Goal: Check status: Check status

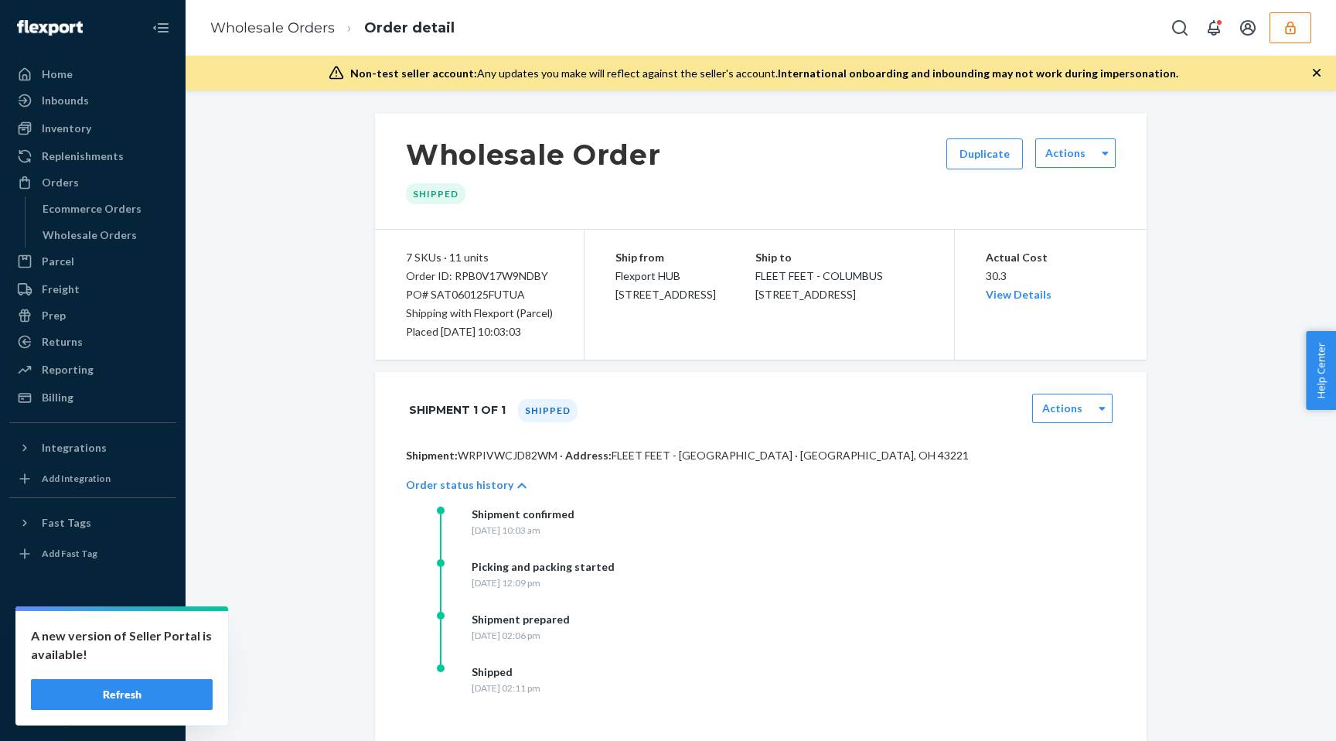
click at [166, 703] on button "Refresh" at bounding box center [122, 694] width 182 height 31
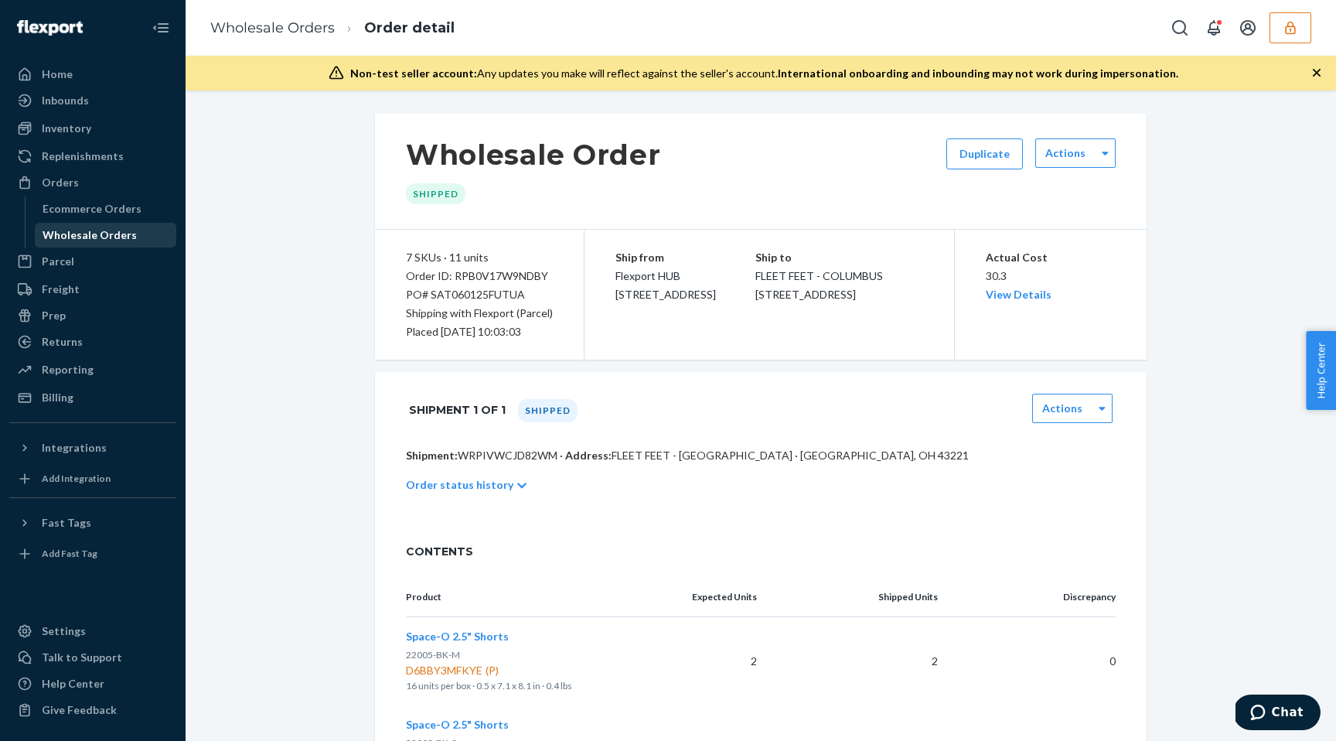
click at [97, 237] on div "Wholesale Orders" at bounding box center [90, 234] width 94 height 15
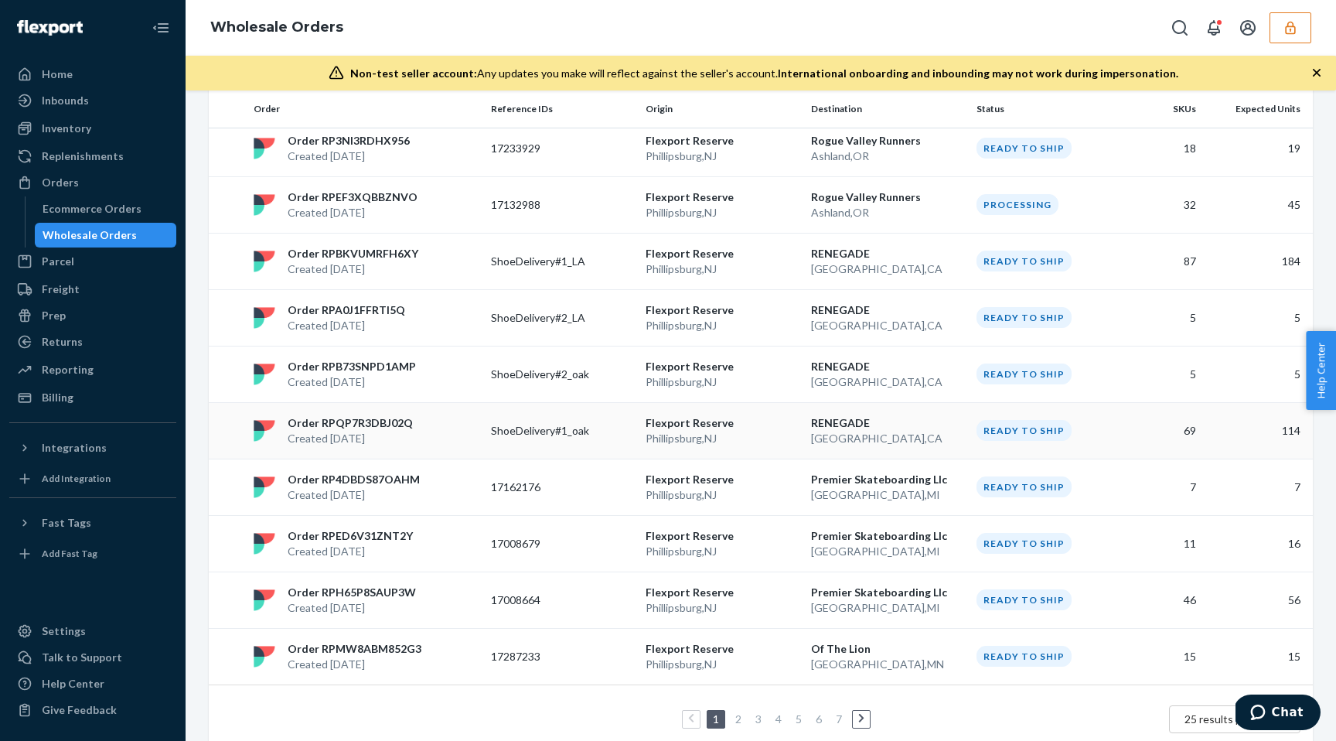
scroll to position [1110, 0]
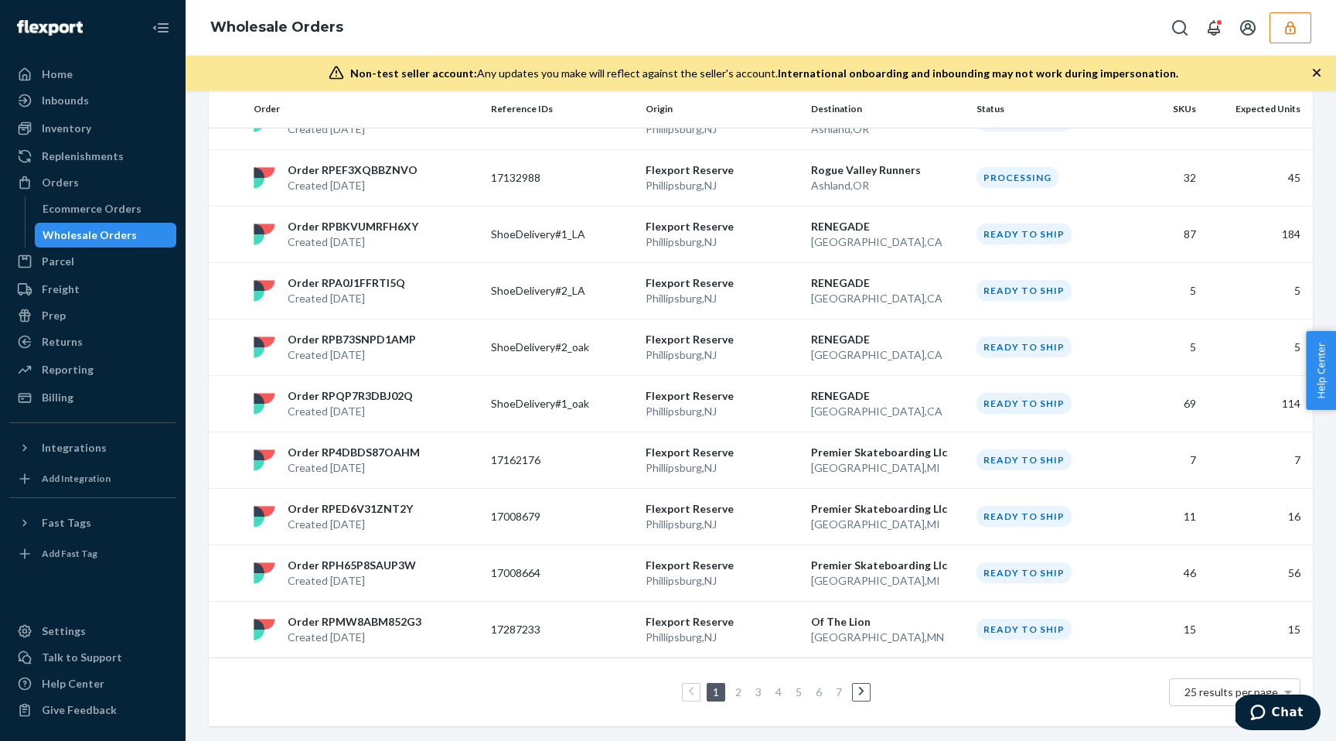
click at [743, 694] on link "2" at bounding box center [738, 691] width 12 height 13
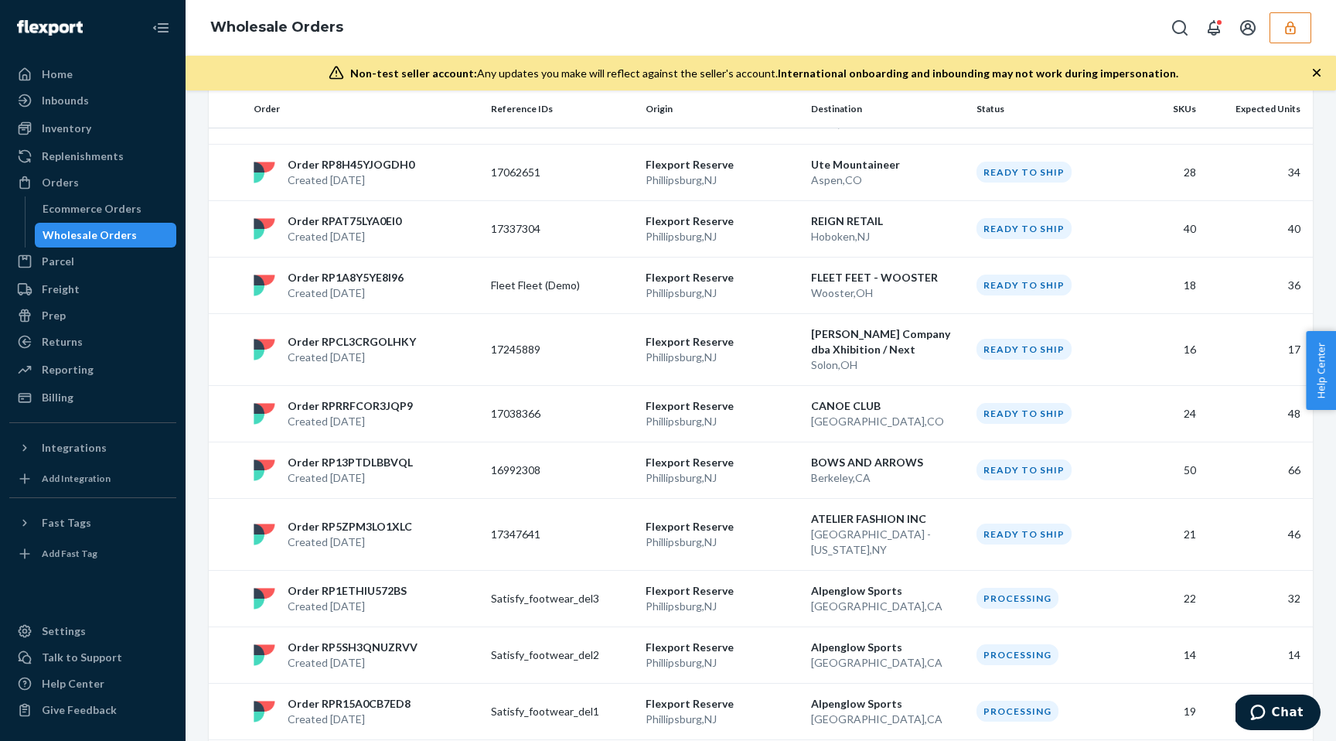
scroll to position [1079, 0]
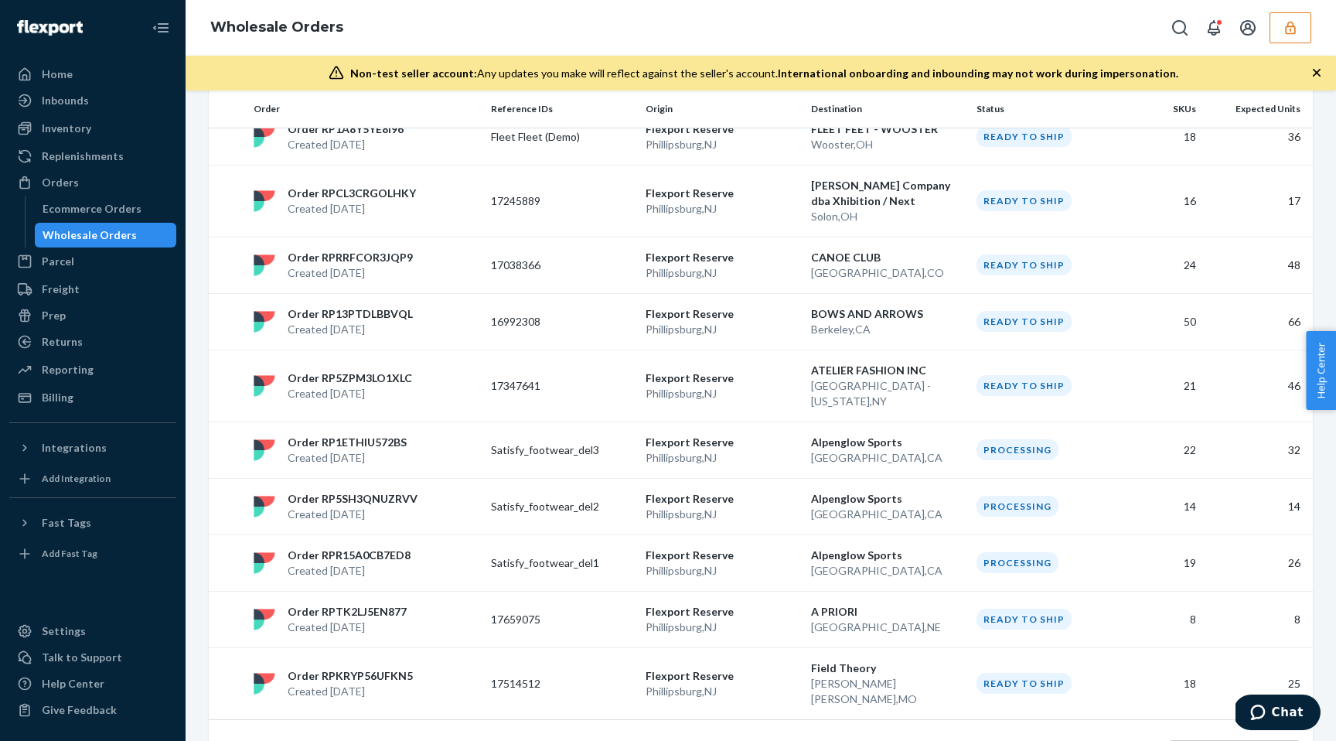
click at [757, 740] on link "3" at bounding box center [758, 753] width 12 height 13
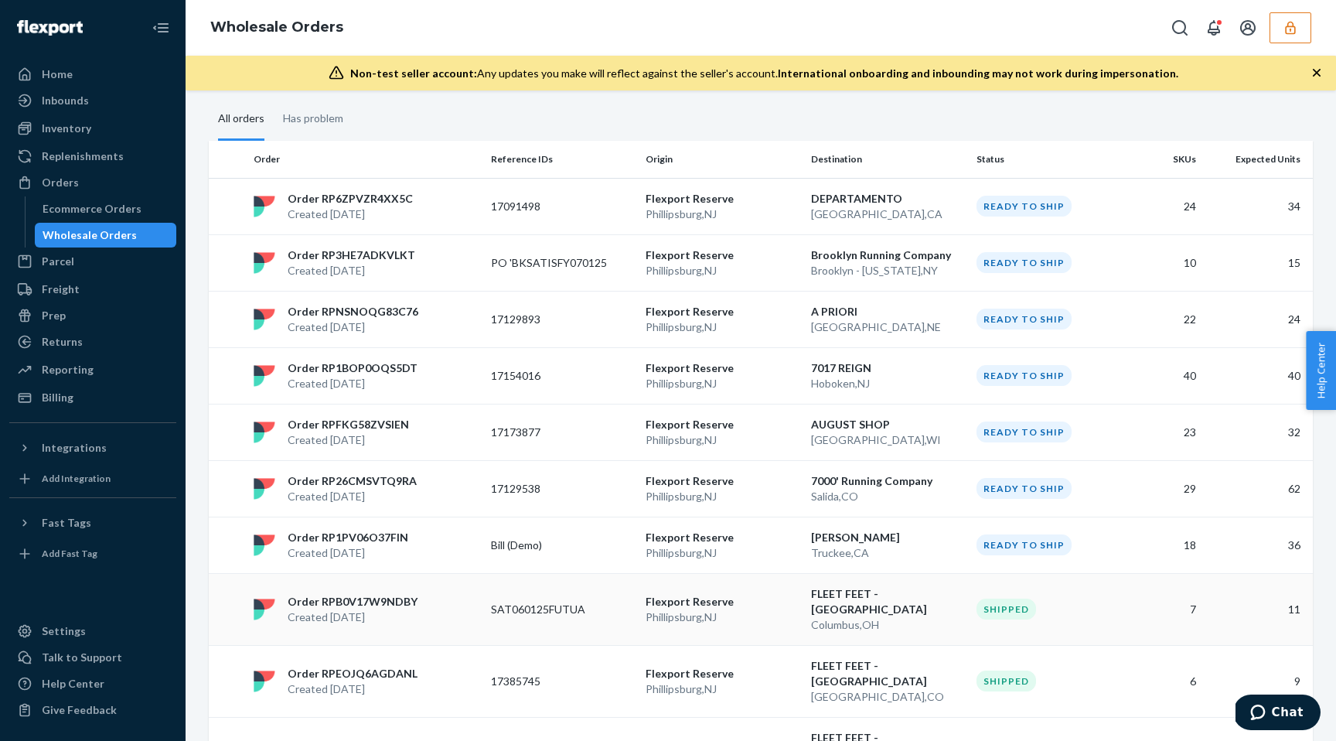
scroll to position [0, 0]
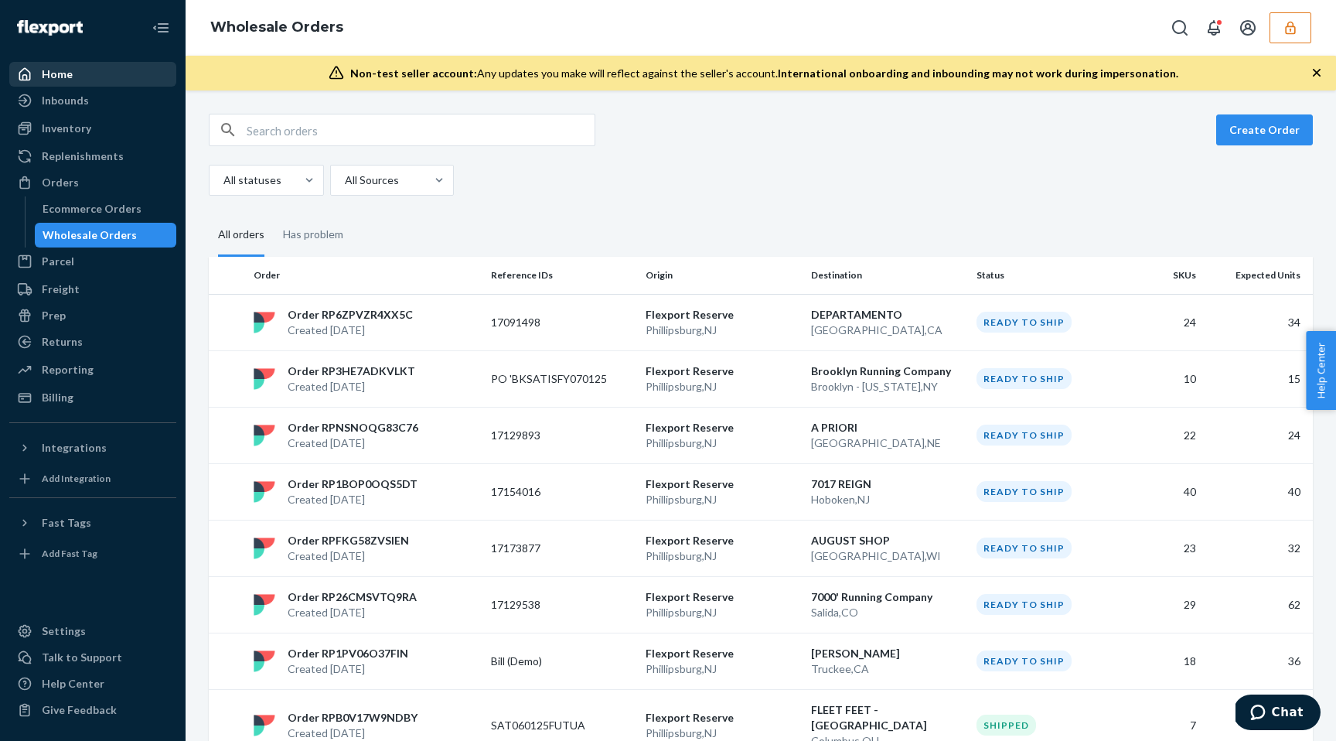
click at [60, 76] on div "Home" at bounding box center [57, 73] width 31 height 15
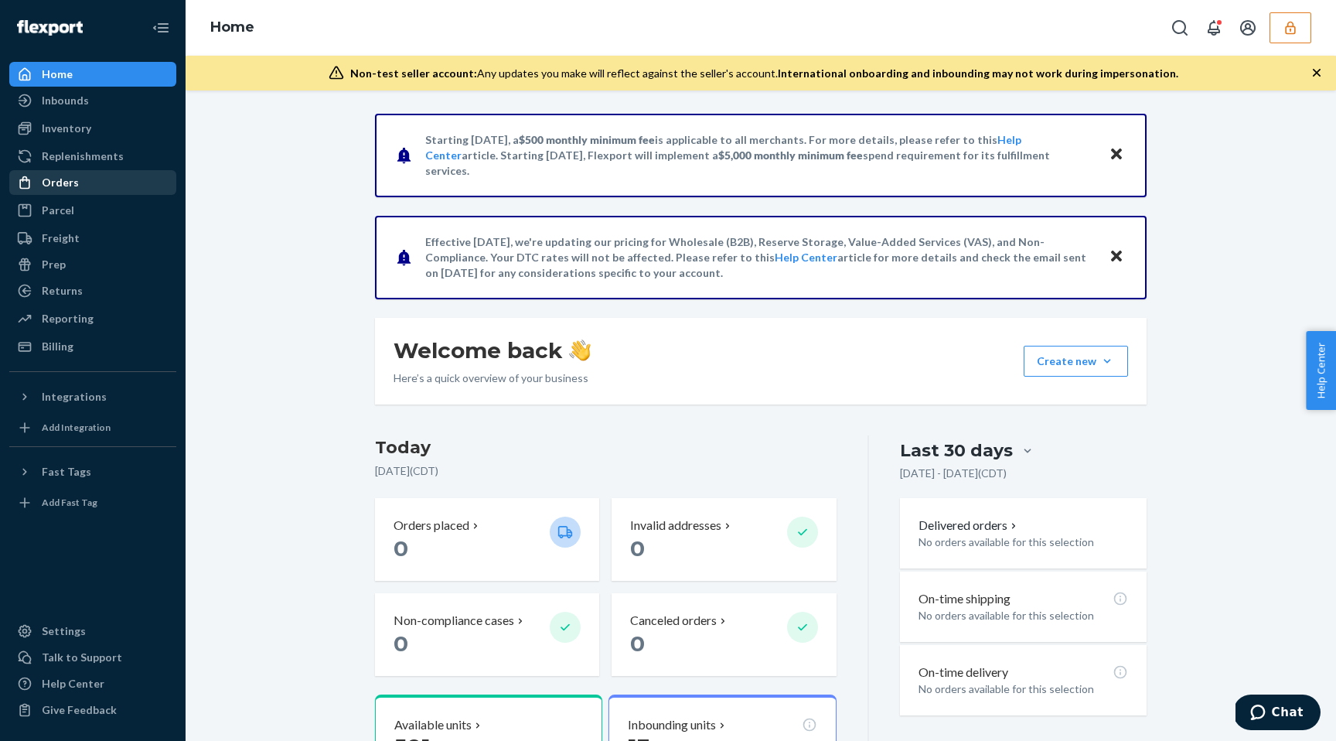
click at [102, 183] on div "Orders" at bounding box center [93, 183] width 164 height 22
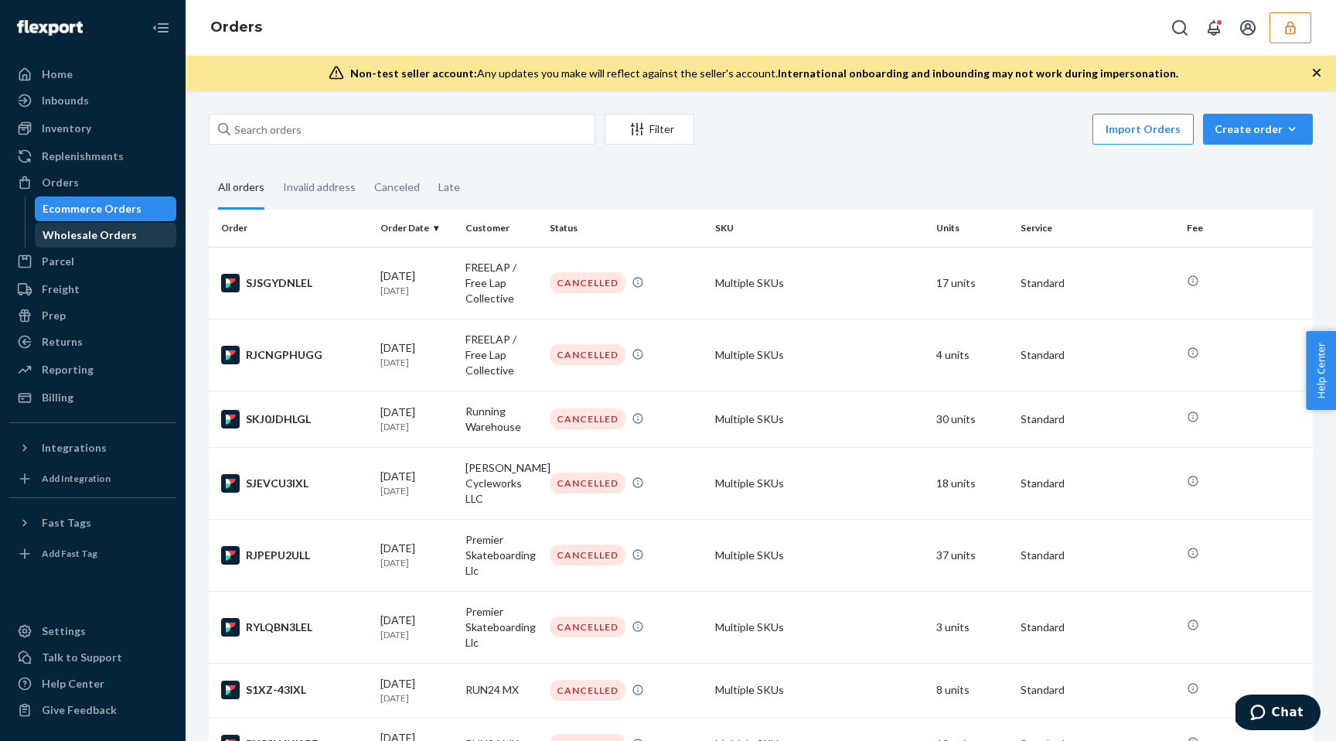
click at [107, 233] on div "Wholesale Orders" at bounding box center [90, 234] width 94 height 15
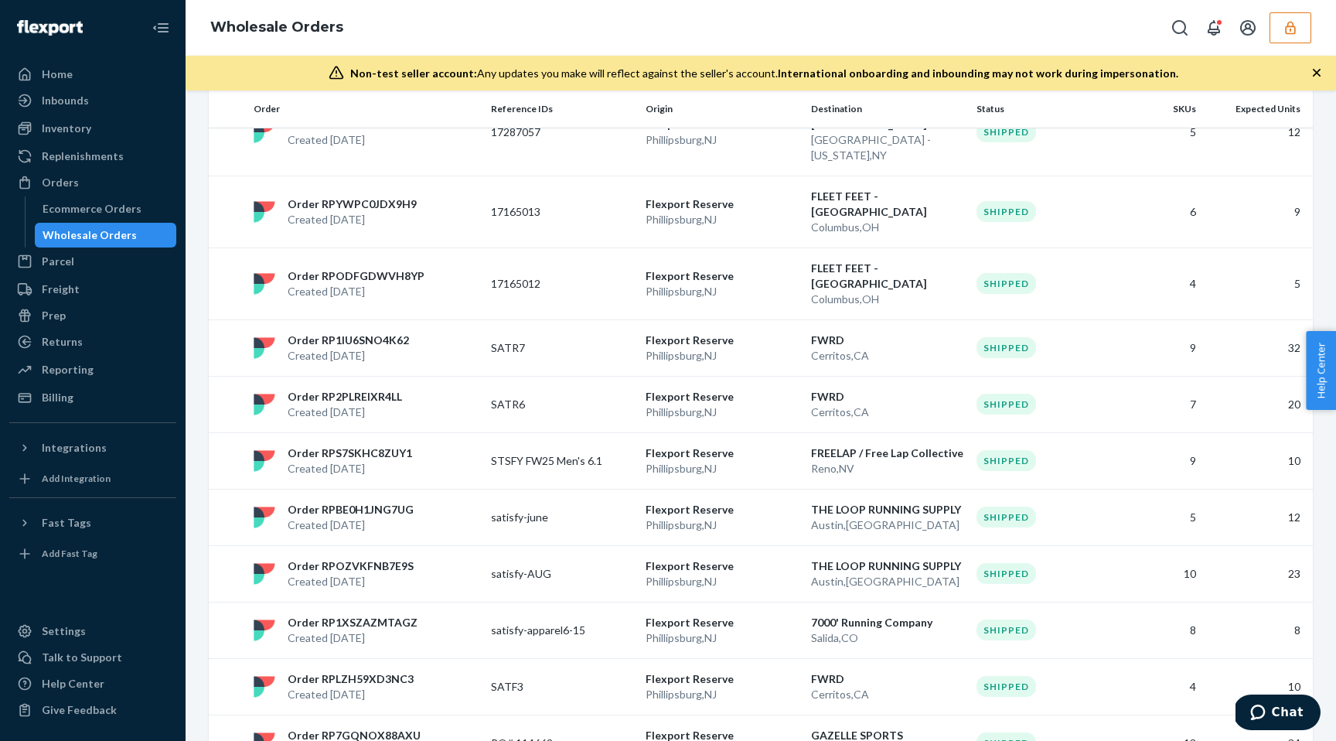
scroll to position [1048, 0]
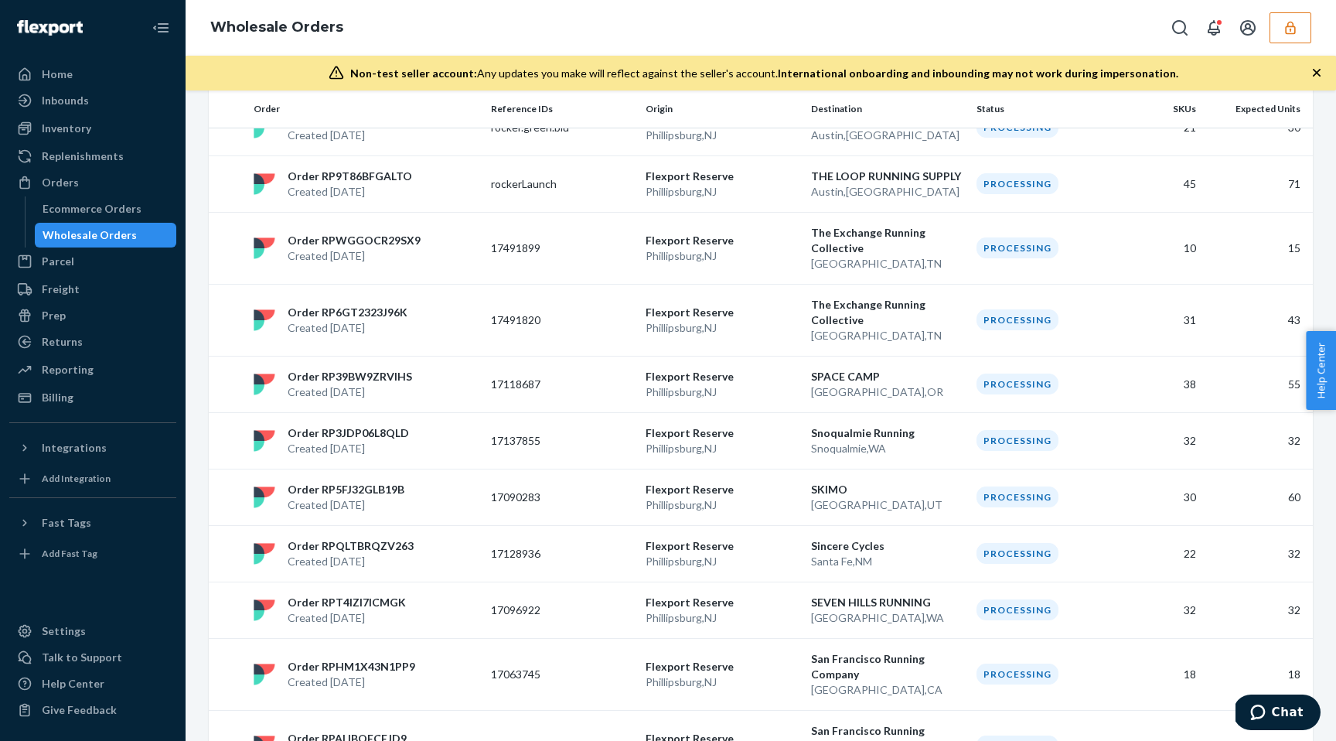
scroll to position [0, 0]
